Goal: Task Accomplishment & Management: Manage account settings

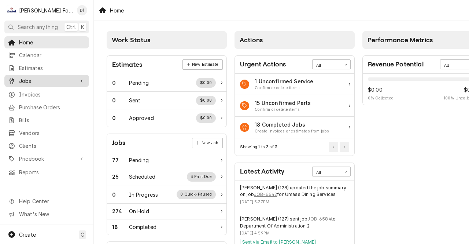
click at [65, 81] on span "Jobs" at bounding box center [46, 81] width 55 height 8
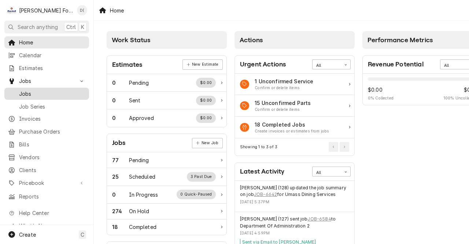
click at [30, 90] on span "Jobs" at bounding box center [52, 94] width 66 height 8
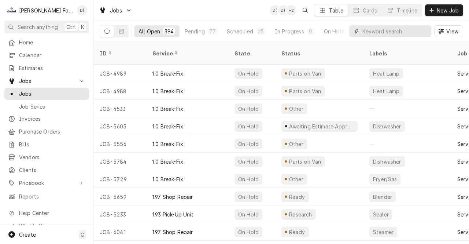
click at [368, 31] on input "Dynamic Content Wrapper" at bounding box center [394, 31] width 65 height 12
click at [339, 24] on div "All Open 394 Pending 77 Scheduled 25 In Progress 0 On Hold 274 Completed 18" at bounding box center [240, 31] width 213 height 21
click at [366, 30] on input "Dynamic Content Wrapper" at bounding box center [394, 31] width 65 height 12
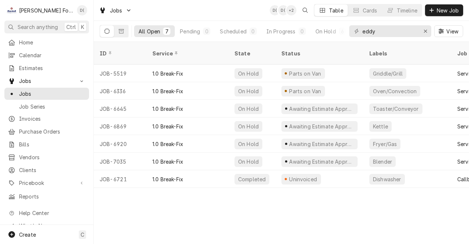
click at [364, 237] on div "ID Service State Status Labels Job Type Priority Source Source ID Techs Date Re…" at bounding box center [281, 143] width 375 height 202
click at [122, 31] on icon "Dynamic Content Wrapper" at bounding box center [121, 31] width 5 height 4
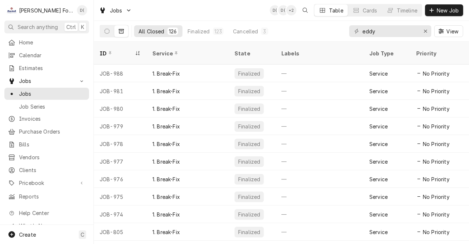
scroll to position [0, 323]
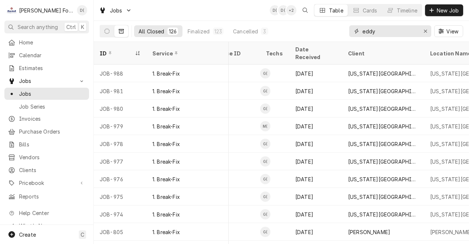
click at [380, 33] on input "eddy" at bounding box center [389, 31] width 55 height 12
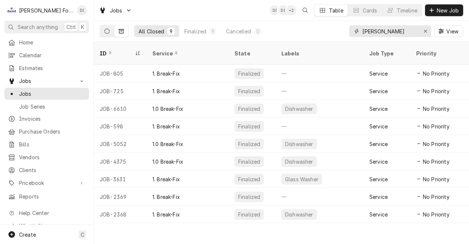
type input "eddy bar"
click at [105, 33] on icon "Dynamic Content Wrapper" at bounding box center [106, 31] width 5 height 5
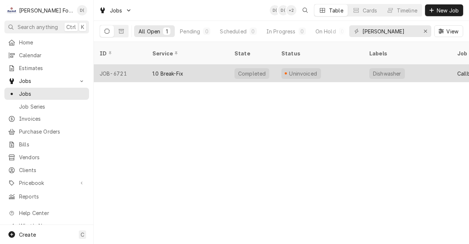
click at [202, 65] on div "1.0 Break-Fix" at bounding box center [187, 73] width 82 height 18
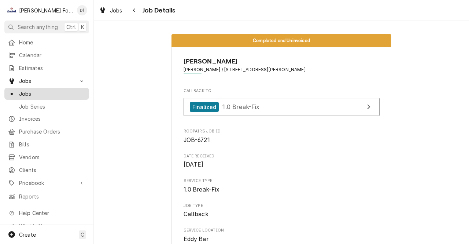
click at [29, 90] on span "Jobs" at bounding box center [52, 94] width 66 height 8
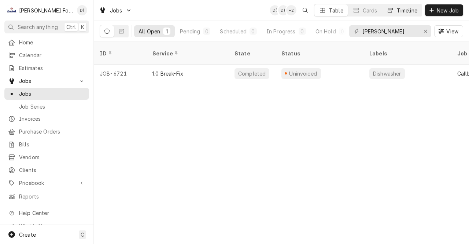
click at [408, 9] on div "Timeline" at bounding box center [407, 11] width 21 height 8
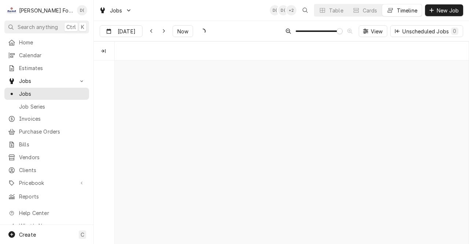
scroll to position [0, 7024]
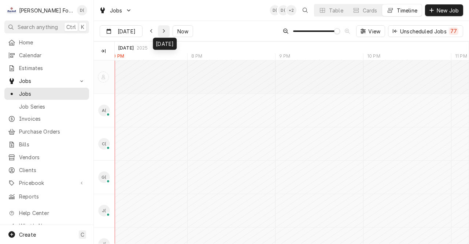
click at [163, 31] on icon "Dynamic Content Wrapper" at bounding box center [163, 31] width 3 height 5
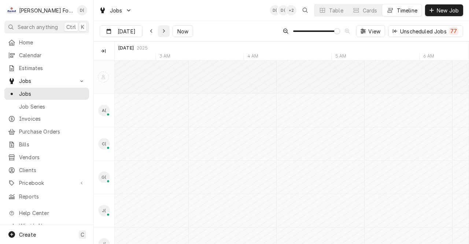
scroll to position [0, 7989]
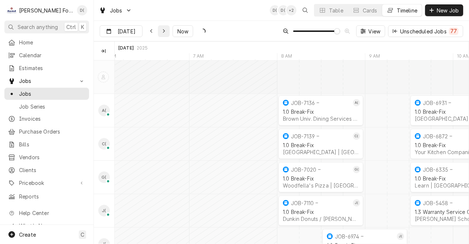
type input "Aug 29"
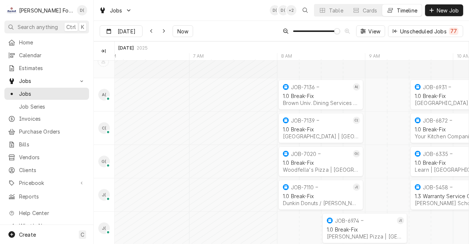
scroll to position [17, 0]
click at [104, 55] on button "Technicians column. SPACE for context menu" at bounding box center [103, 51] width 12 height 12
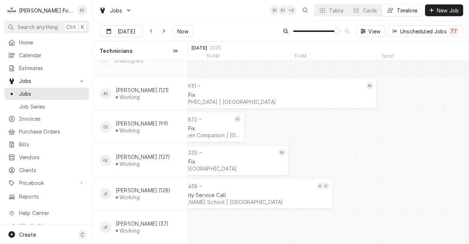
scroll to position [0, 0]
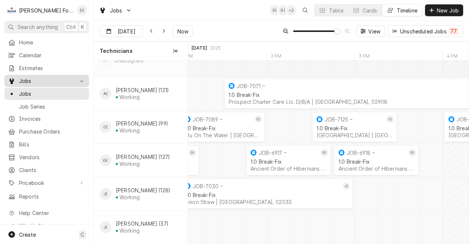
click at [26, 81] on span "Jobs" at bounding box center [46, 81] width 55 height 8
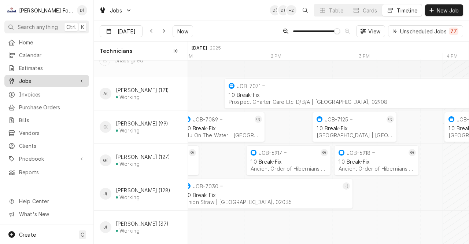
click at [26, 81] on span "Jobs" at bounding box center [46, 81] width 55 height 8
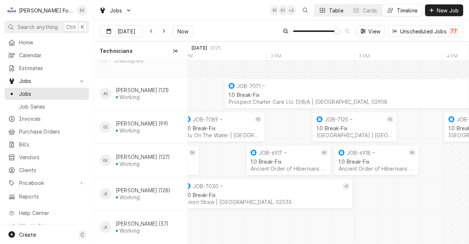
click at [331, 10] on div "Table" at bounding box center [336, 11] width 14 height 8
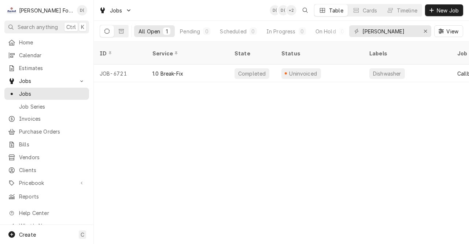
click at [373, 240] on div "ID Service State Status Labels Job Type Priority Source Source ID Techs Date Re…" at bounding box center [281, 143] width 375 height 202
click at [29, 166] on span "Clients" at bounding box center [52, 170] width 66 height 8
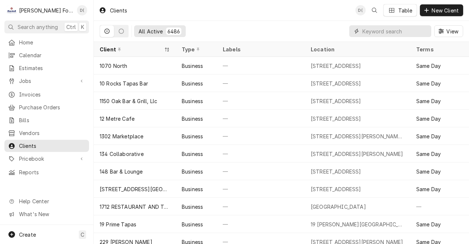
click at [372, 32] on input "Dynamic Content Wrapper" at bounding box center [394, 31] width 65 height 12
type input "f"
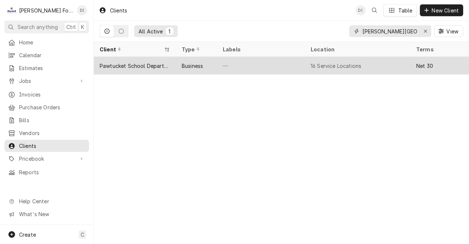
type input "[PERSON_NAME][GEOGRAPHIC_DATA]"
click at [293, 60] on div "—" at bounding box center [261, 66] width 88 height 18
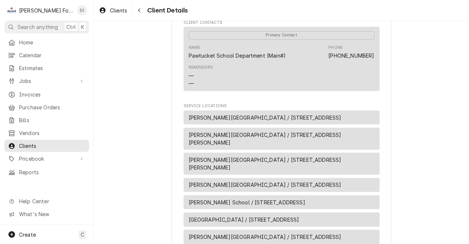
scroll to position [249, 0]
click at [335, 143] on span "Baldwin Elementary School / 50 Whitman Street, Pawtucket, RI 02860" at bounding box center [282, 137] width 186 height 15
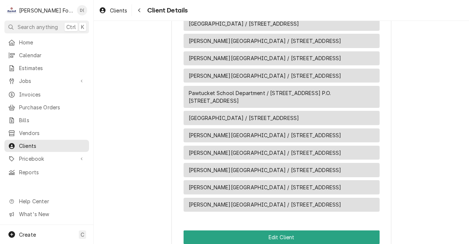
scroll to position [577, 0]
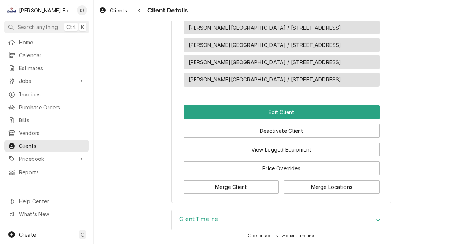
click at [276, 216] on div "Client Timeline" at bounding box center [281, 219] width 219 height 21
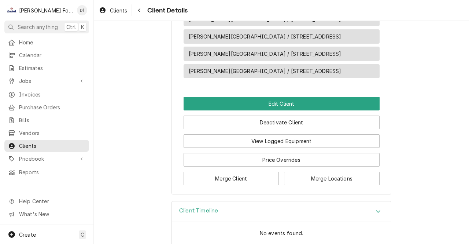
scroll to position [645, 0]
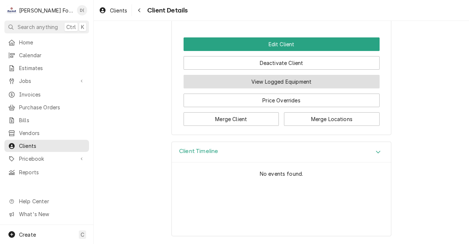
click at [288, 79] on button "View Logged Equipment" at bounding box center [281, 82] width 196 height 14
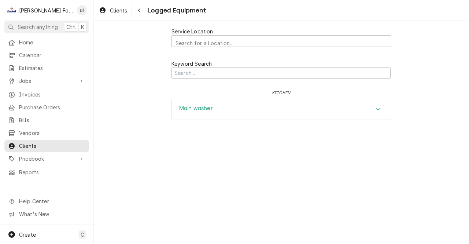
click at [269, 109] on div "Main washer" at bounding box center [281, 109] width 219 height 21
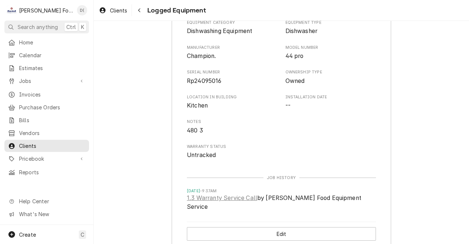
scroll to position [108, 0]
click at [138, 11] on icon "Navigate back" at bounding box center [139, 10] width 3 height 5
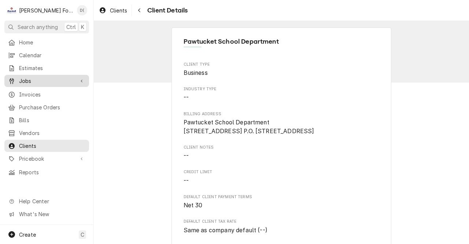
click at [28, 81] on span "Jobs" at bounding box center [46, 81] width 55 height 8
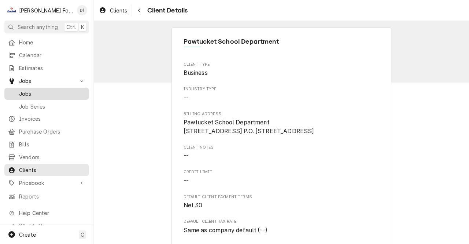
click at [28, 89] on div "Jobs" at bounding box center [47, 93] width 82 height 9
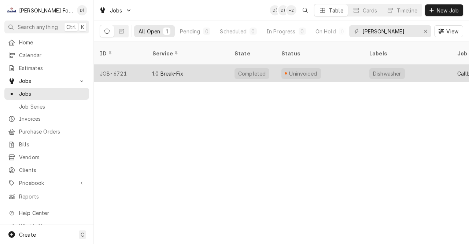
click at [204, 64] on div "1.0 Break-Fix" at bounding box center [187, 73] width 82 height 18
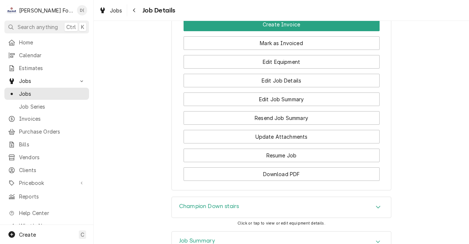
scroll to position [904, 0]
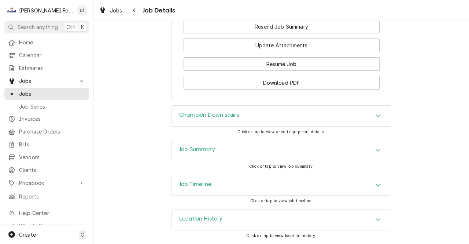
click at [203, 186] on h3 "Job Timeline" at bounding box center [195, 184] width 32 height 7
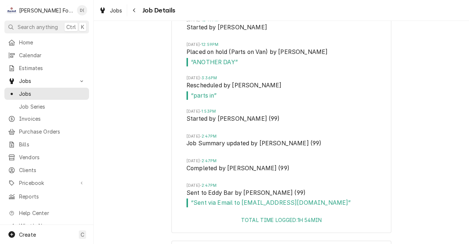
scroll to position [1679, 0]
click at [36, 92] on span "Jobs" at bounding box center [52, 94] width 66 height 8
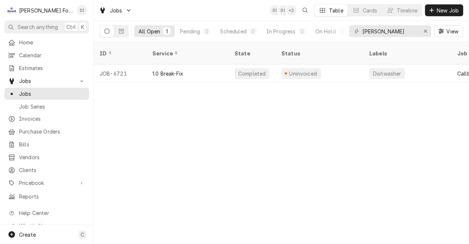
click at [36, 92] on span "Jobs" at bounding box center [52, 94] width 66 height 8
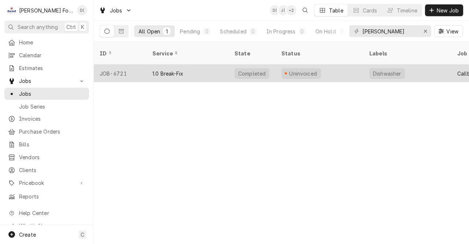
click at [204, 64] on div "1.0 Break-Fix" at bounding box center [187, 73] width 82 height 18
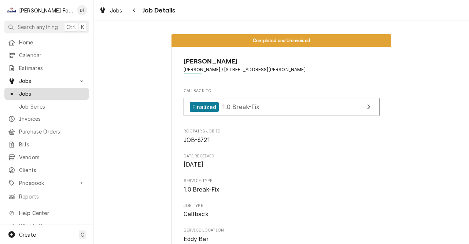
click at [30, 90] on span "Jobs" at bounding box center [52, 94] width 66 height 8
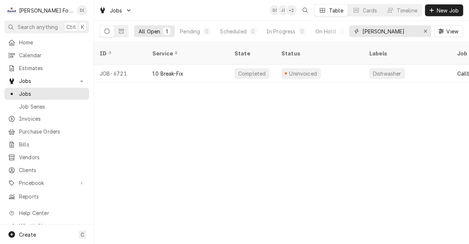
click at [387, 32] on input "[PERSON_NAME]" at bounding box center [389, 31] width 55 height 12
type input "e"
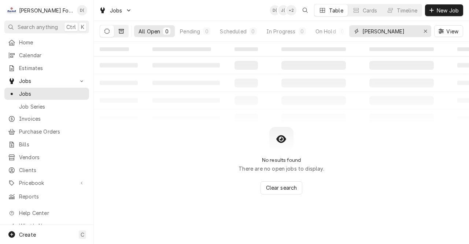
type input "[PERSON_NAME]"
click at [121, 32] on icon "Dynamic Content Wrapper" at bounding box center [121, 31] width 5 height 5
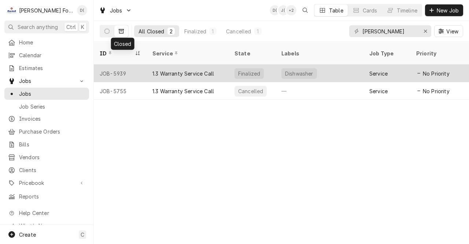
click at [139, 65] on div "JOB-5939" at bounding box center [120, 73] width 53 height 18
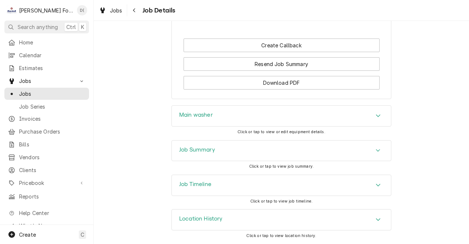
scroll to position [790, 0]
click at [198, 152] on h3 "Job Summary" at bounding box center [197, 149] width 36 height 7
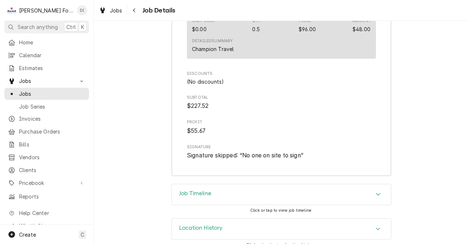
scroll to position [1546, 0]
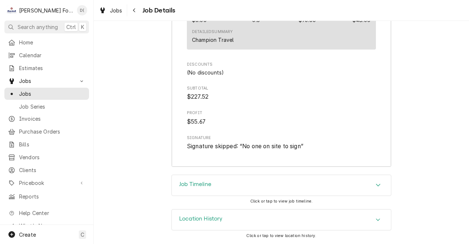
click at [189, 217] on h3 "Location History" at bounding box center [201, 218] width 44 height 7
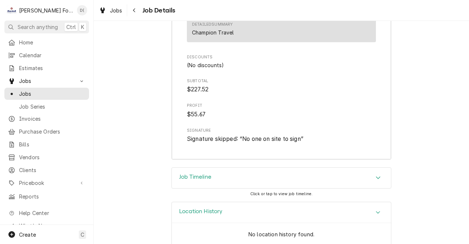
scroll to position [1613, 0]
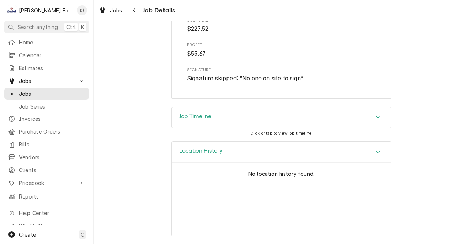
click at [183, 115] on h3 "Job Timeline" at bounding box center [195, 116] width 32 height 7
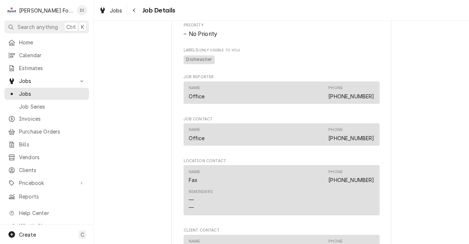
scroll to position [323, 0]
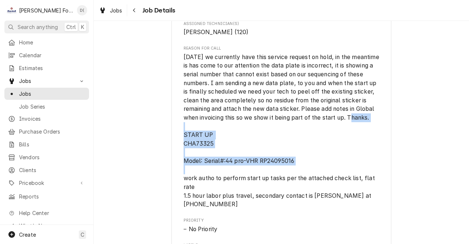
drag, startPoint x: 453, startPoint y: 187, endPoint x: 468, endPoint y: 126, distance: 63.1
click at [468, 126] on div "Completed and Invoiced [GEOGRAPHIC_DATA] Department [PERSON_NAME][GEOGRAPHIC_DA…" at bounding box center [281, 132] width 375 height 223
